Goal: Transaction & Acquisition: Purchase product/service

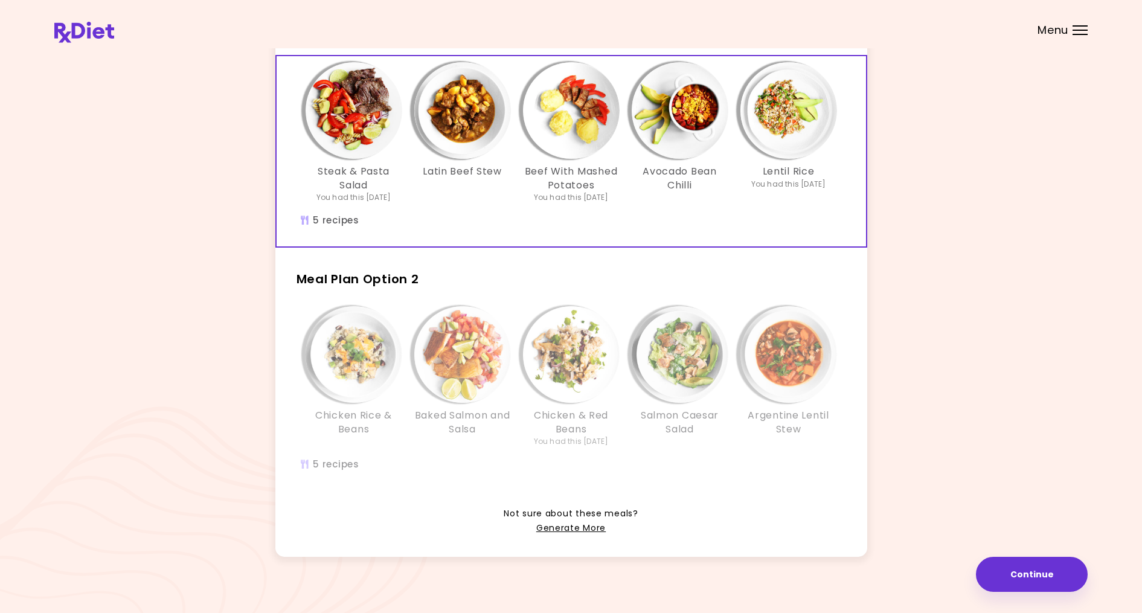
scroll to position [101, 0]
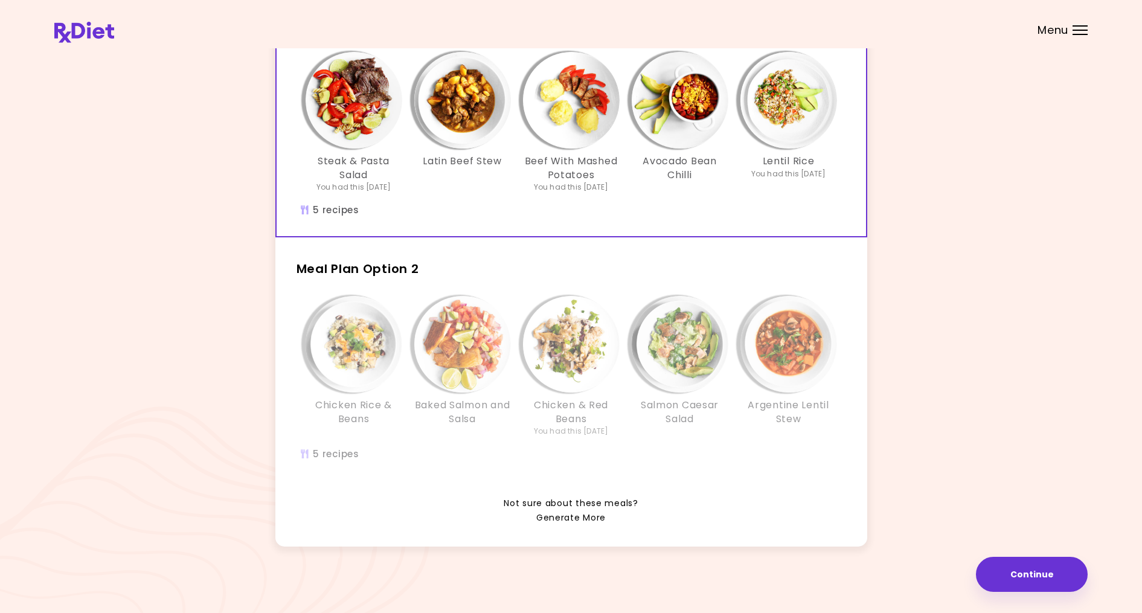
click at [561, 518] on link "Generate More" at bounding box center [570, 518] width 69 height 14
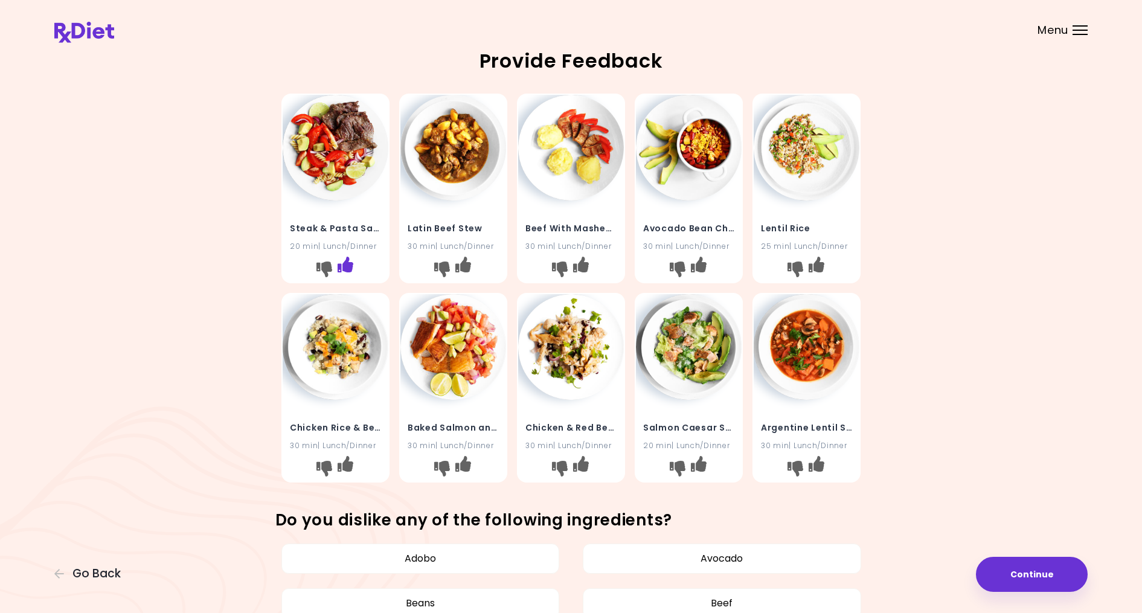
click at [350, 264] on icon "I like this recipe" at bounding box center [346, 265] width 16 height 16
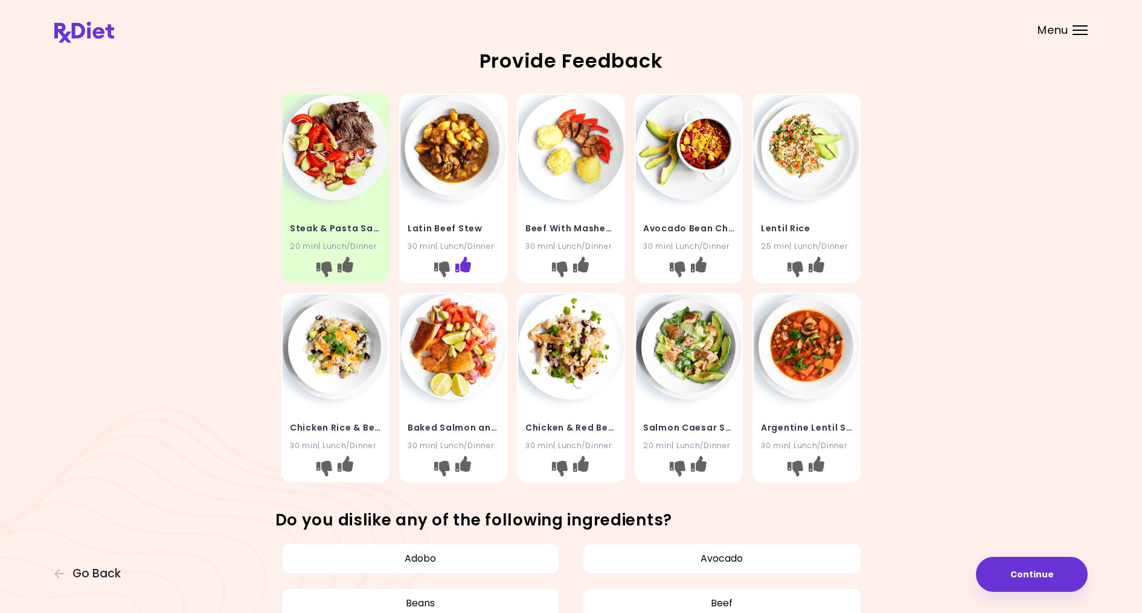
click at [465, 266] on icon "I like this recipe" at bounding box center [463, 265] width 16 height 16
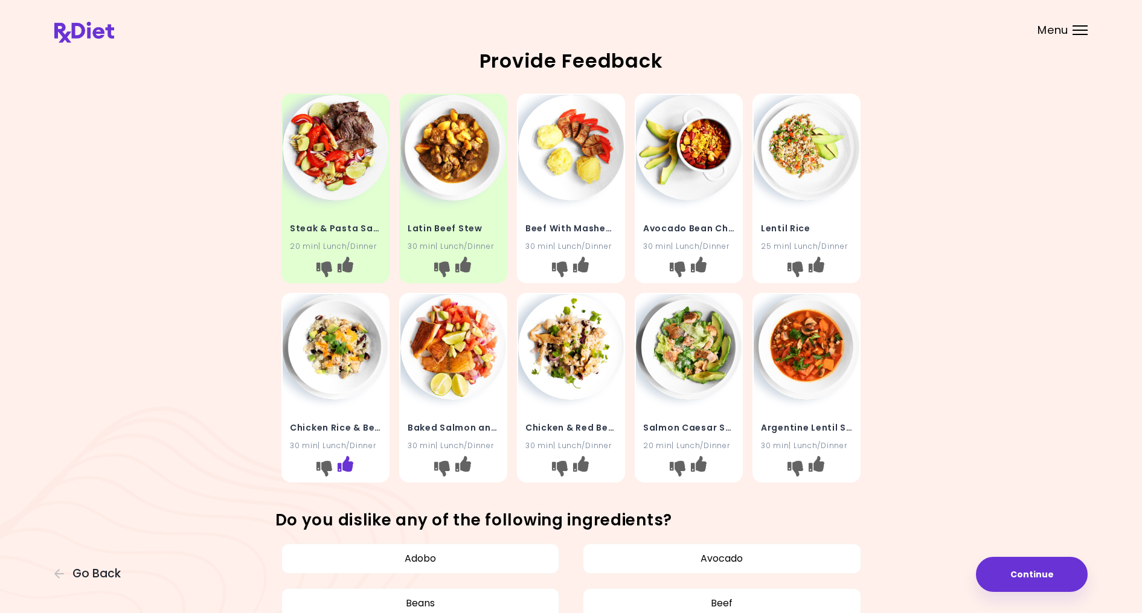
click at [346, 467] on icon "I like this recipe" at bounding box center [346, 463] width 16 height 16
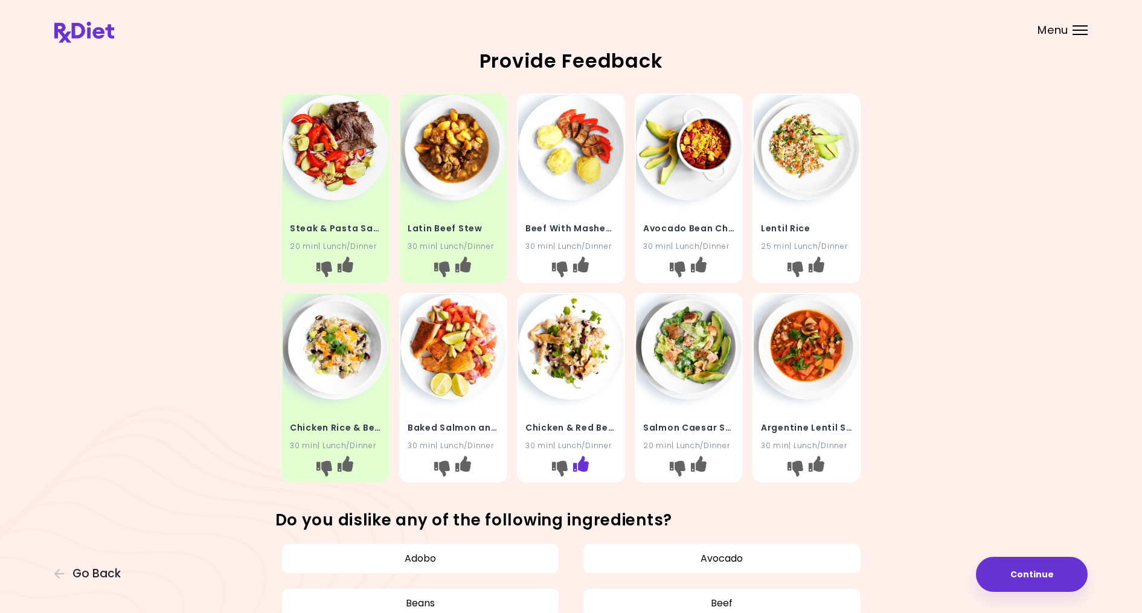
click at [579, 465] on icon "I like this recipe" at bounding box center [581, 463] width 16 height 16
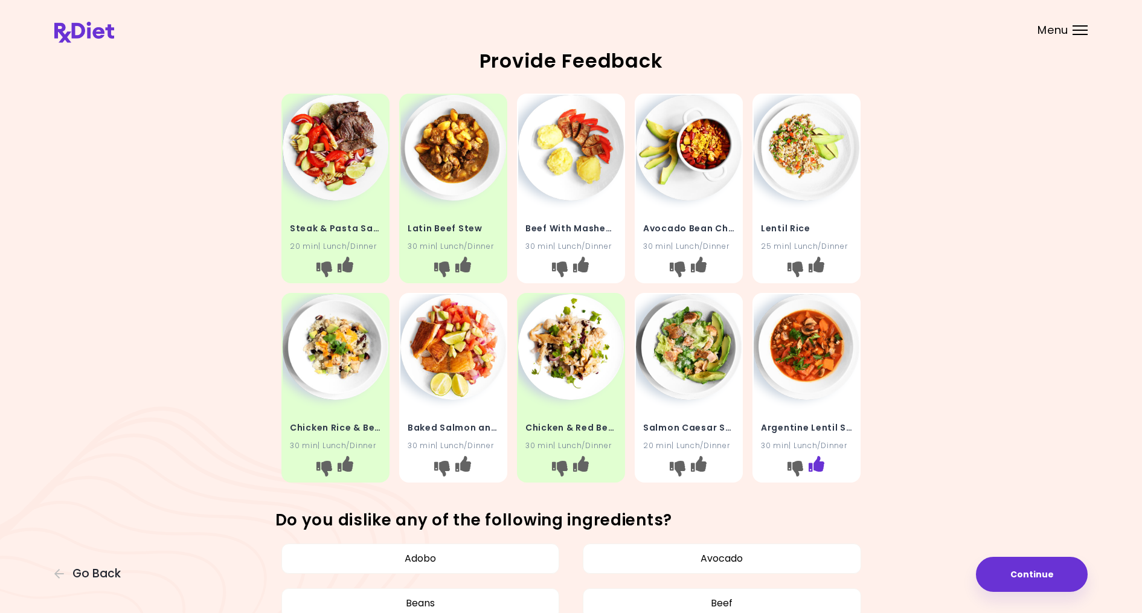
click at [811, 462] on icon "I like this recipe" at bounding box center [817, 463] width 16 height 16
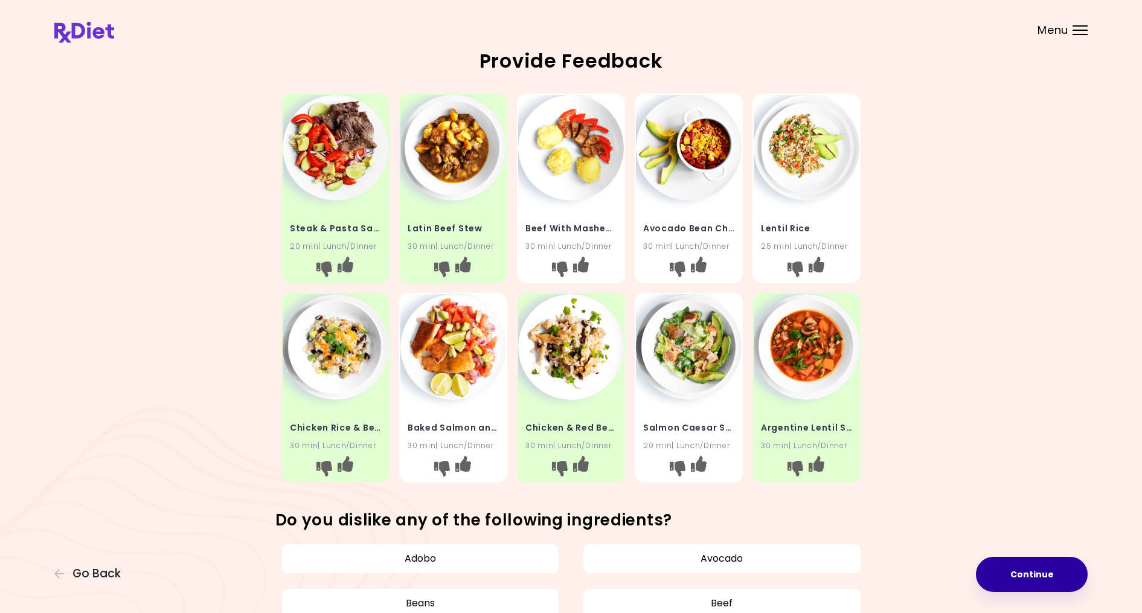
click at [1055, 573] on button "Continue" at bounding box center [1032, 574] width 112 height 35
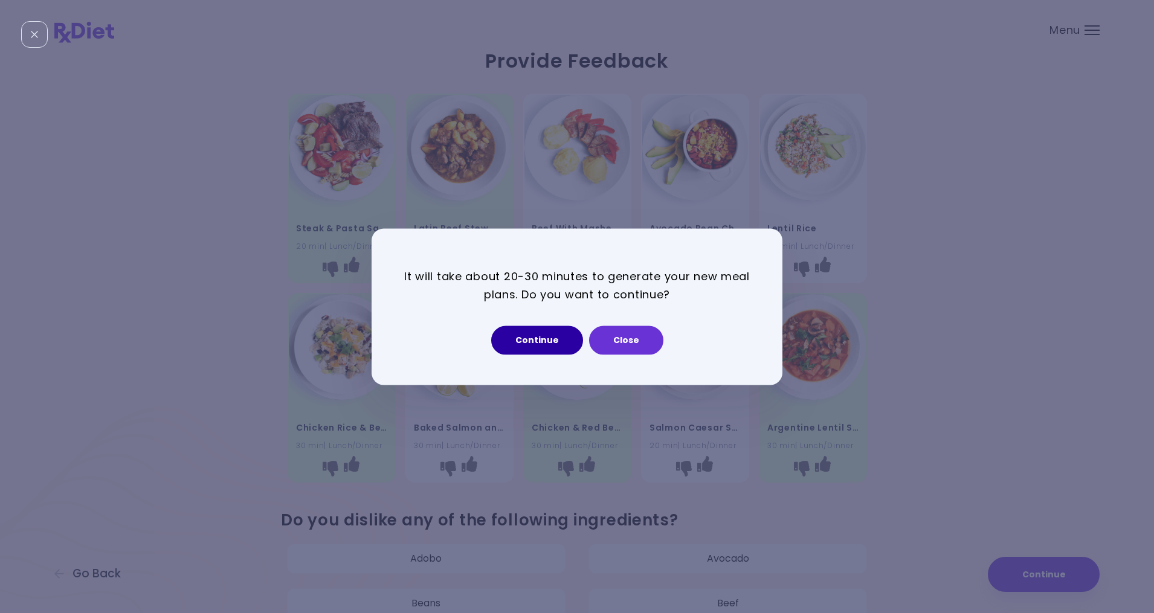
click at [535, 339] on button "Continue" at bounding box center [537, 340] width 92 height 29
